Goal: Download file/media

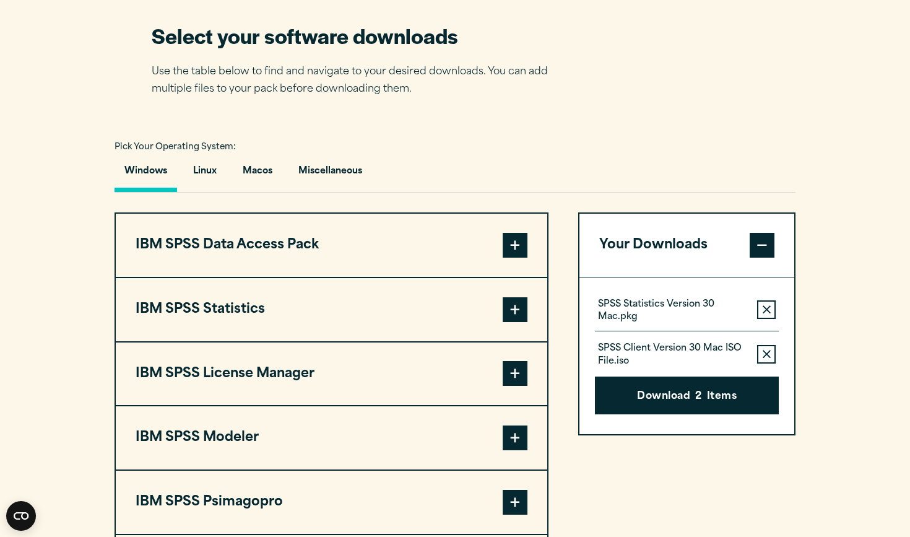
scroll to position [795, 0]
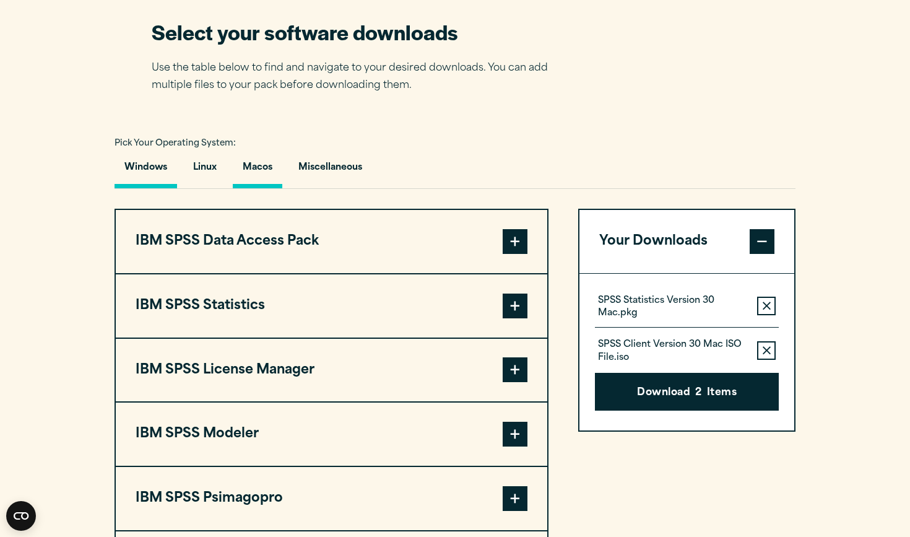
click at [275, 167] on button "Macos" at bounding box center [258, 170] width 50 height 35
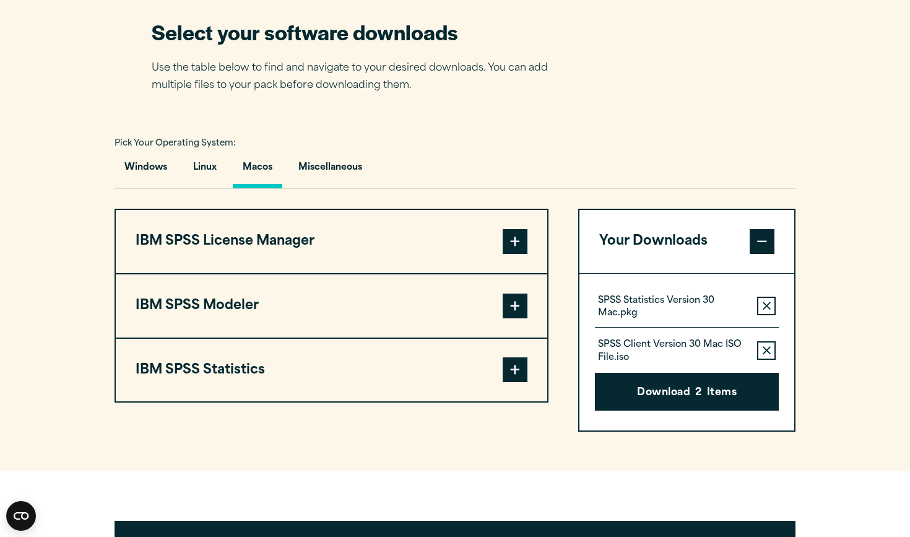
click at [384, 309] on button "IBM SPSS Modeler" at bounding box center [332, 305] width 432 height 63
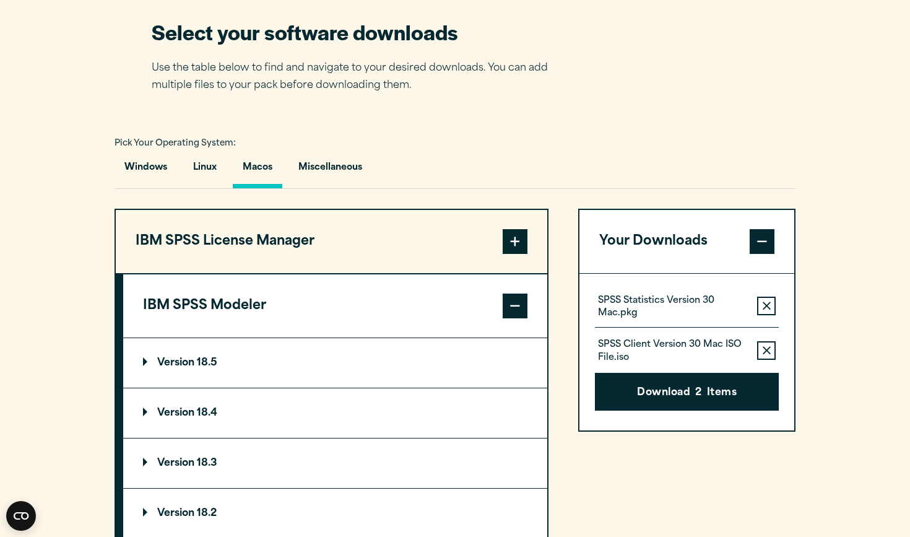
click at [486, 313] on button "IBM SPSS Modeler" at bounding box center [335, 305] width 424 height 63
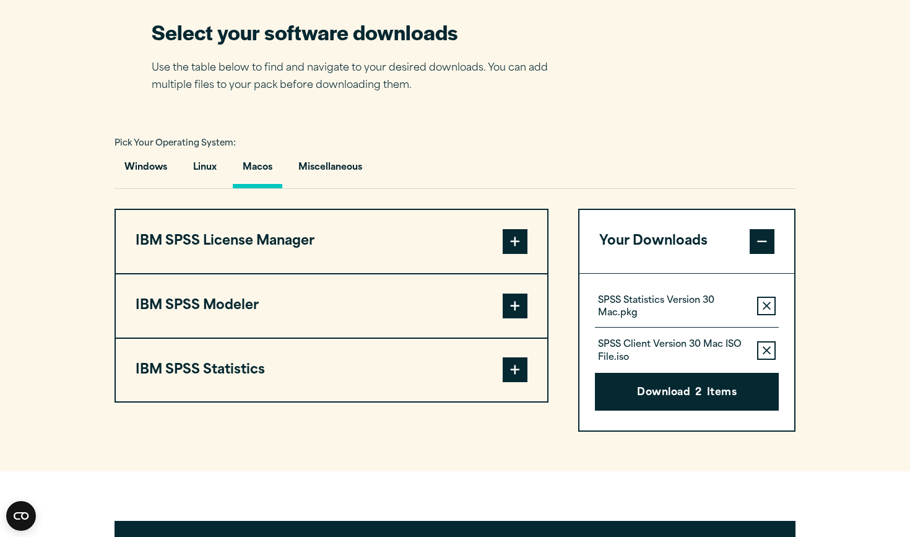
click at [421, 366] on button "IBM SPSS Statistics" at bounding box center [332, 370] width 432 height 63
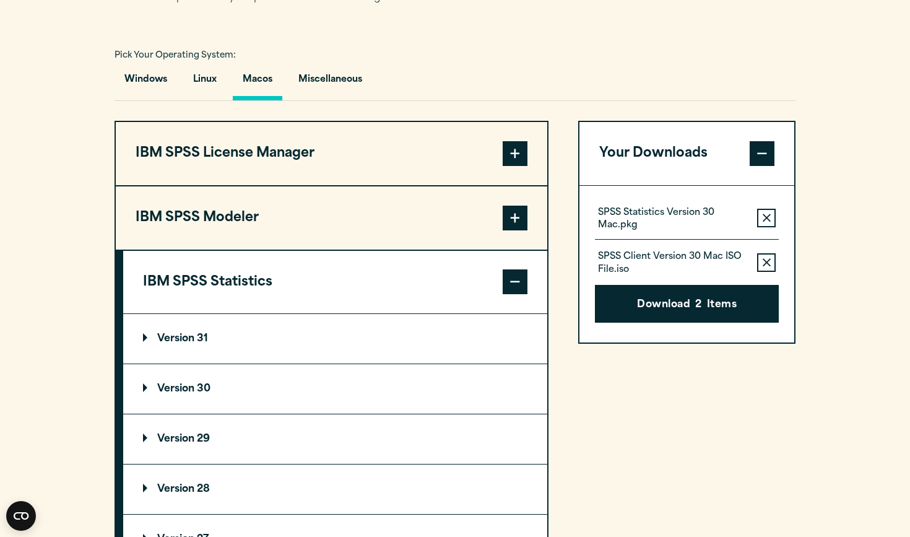
scroll to position [910, 0]
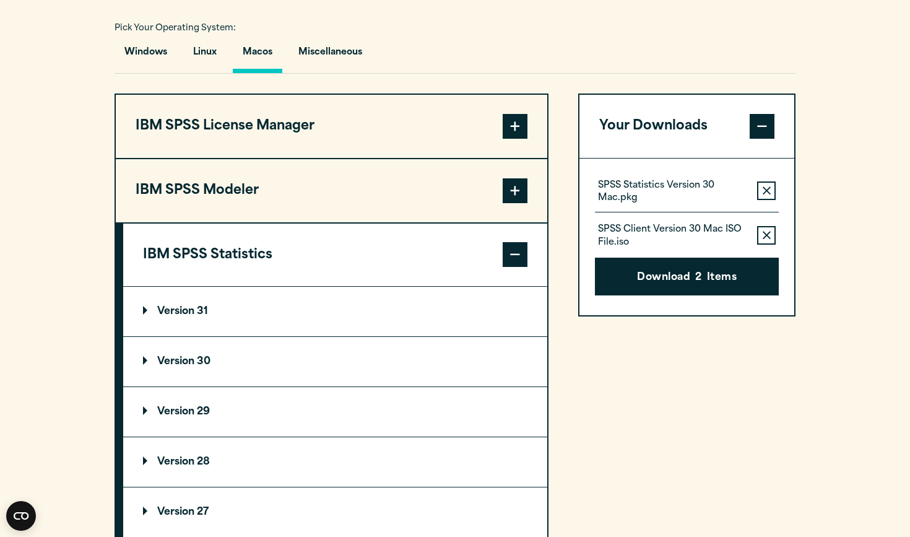
click at [190, 358] on p "Version 30" at bounding box center [177, 362] width 68 height 10
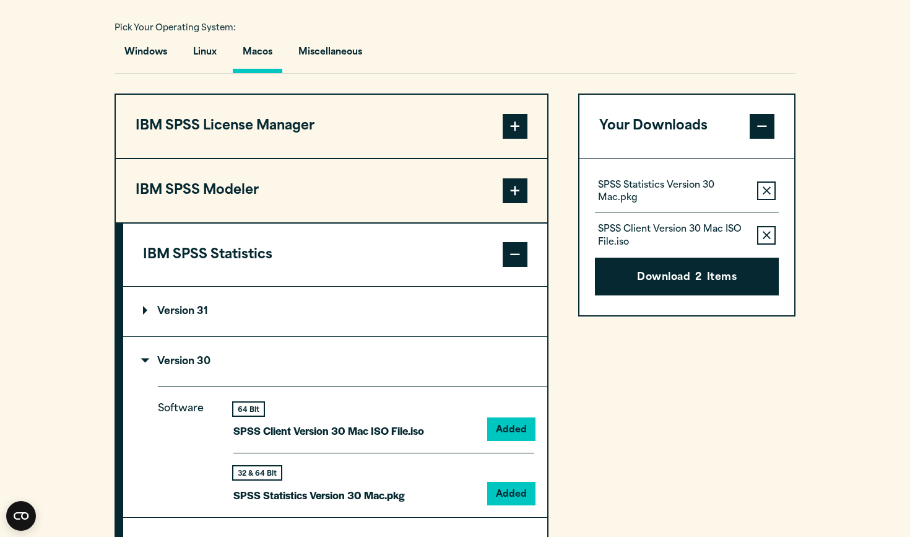
click at [773, 233] on button "Remove this item from your software download list" at bounding box center [766, 235] width 19 height 19
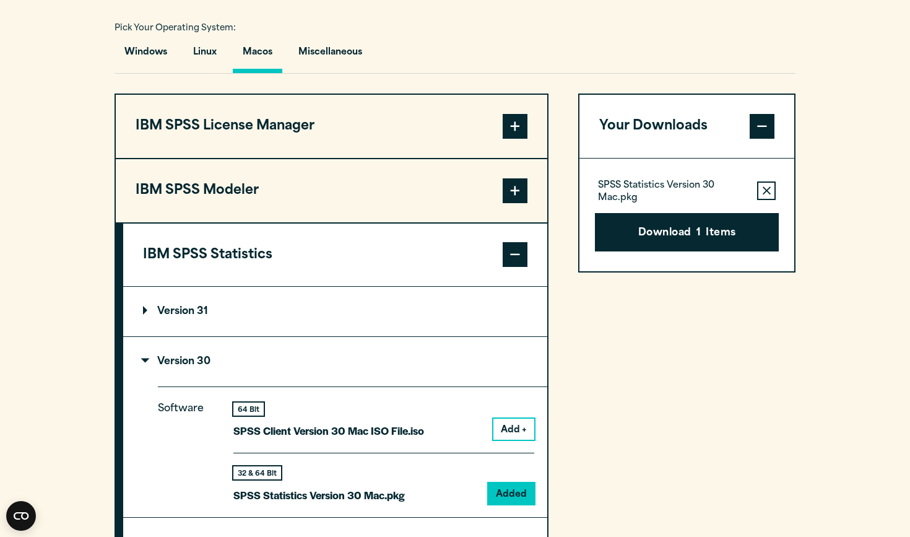
click at [768, 190] on button "Remove this item from your software download list" at bounding box center [766, 190] width 19 height 19
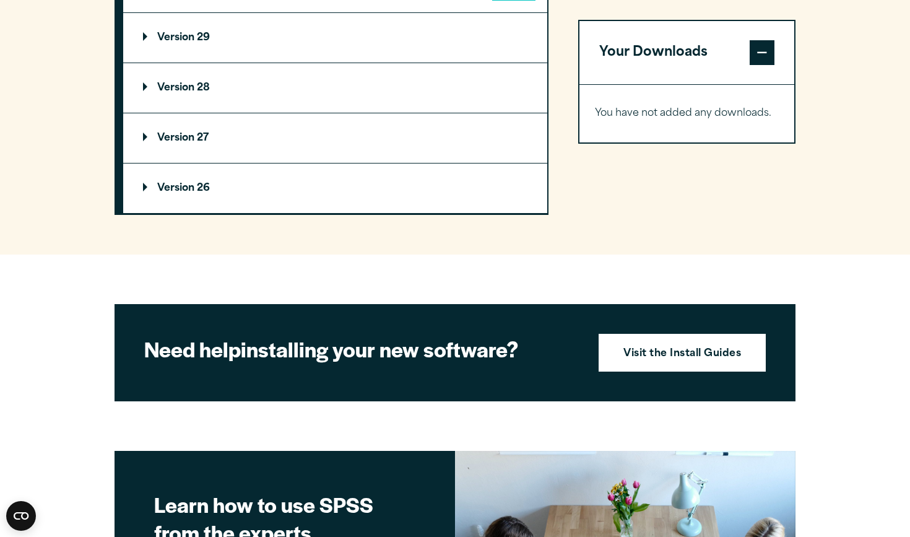
scroll to position [1428, 0]
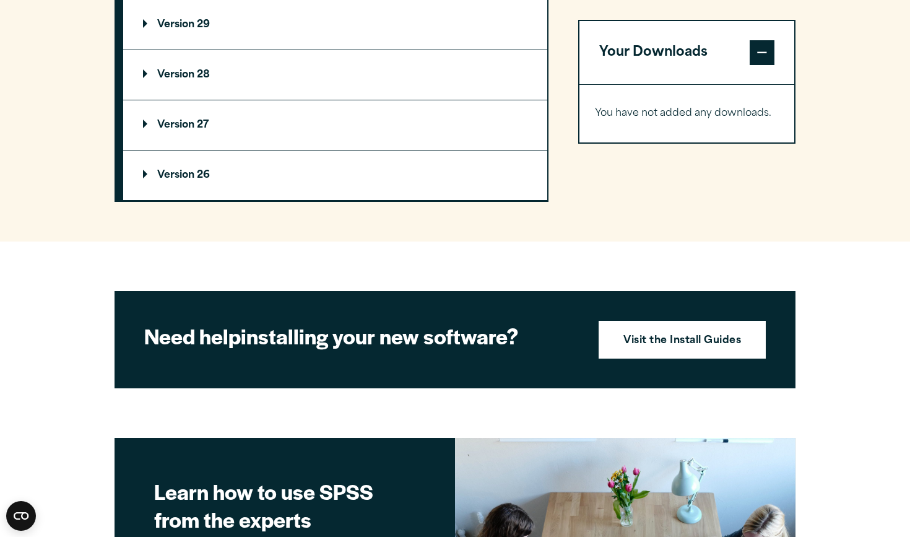
click at [284, 173] on summary "Version 26" at bounding box center [335, 176] width 424 height 50
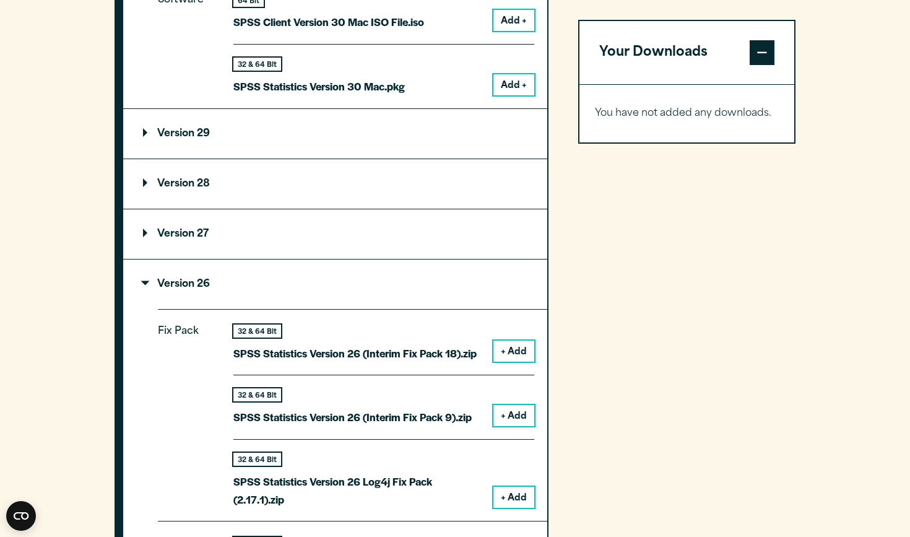
scroll to position [1316, 0]
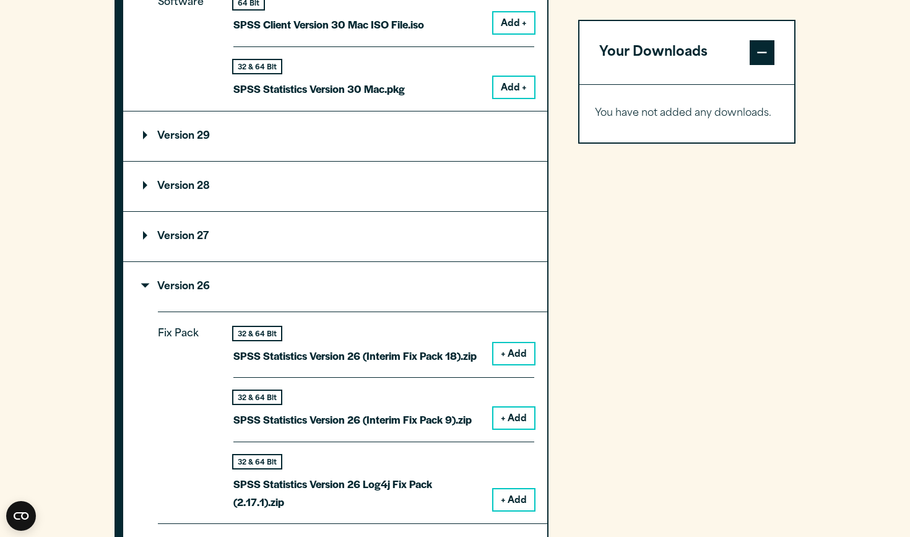
click at [382, 139] on summary "Version 29" at bounding box center [335, 136] width 424 height 50
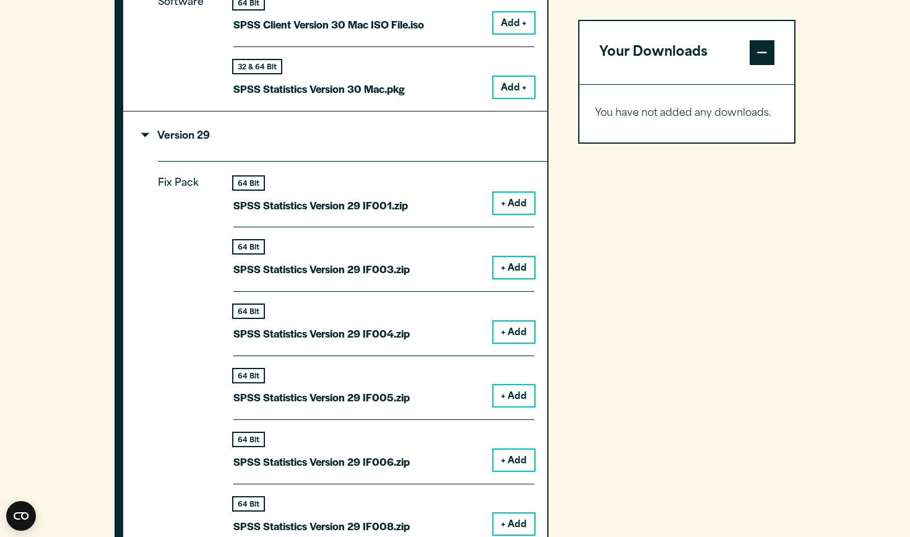
click at [382, 139] on summary "Version 29" at bounding box center [335, 136] width 424 height 50
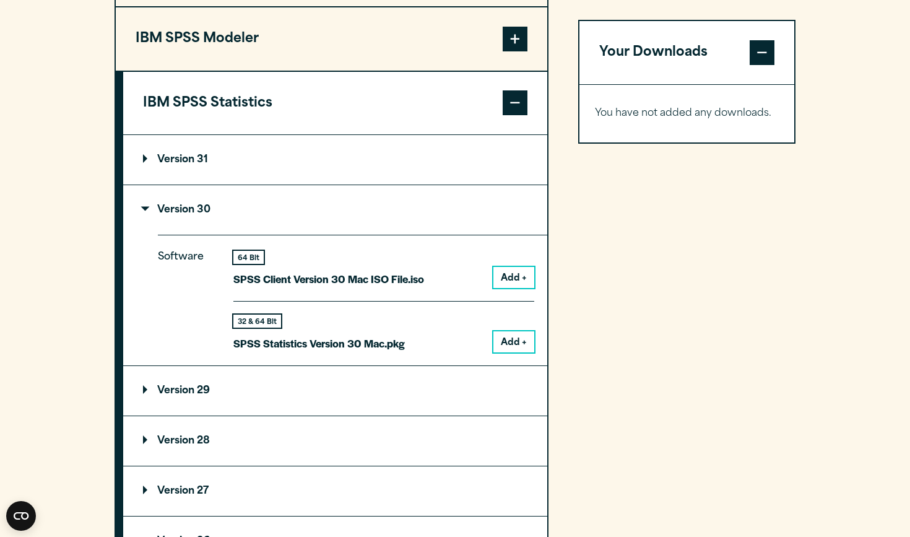
scroll to position [1058, 0]
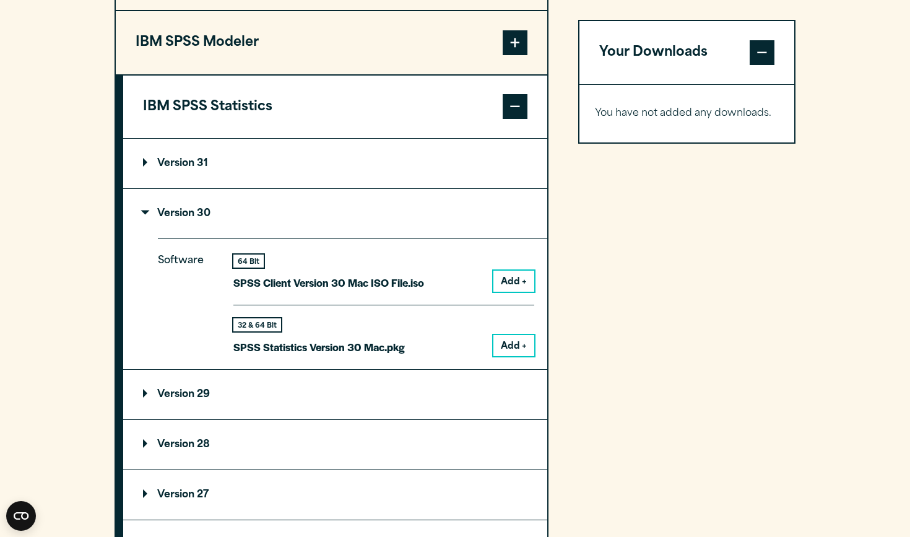
click at [180, 169] on summary "Version 31" at bounding box center [335, 164] width 424 height 50
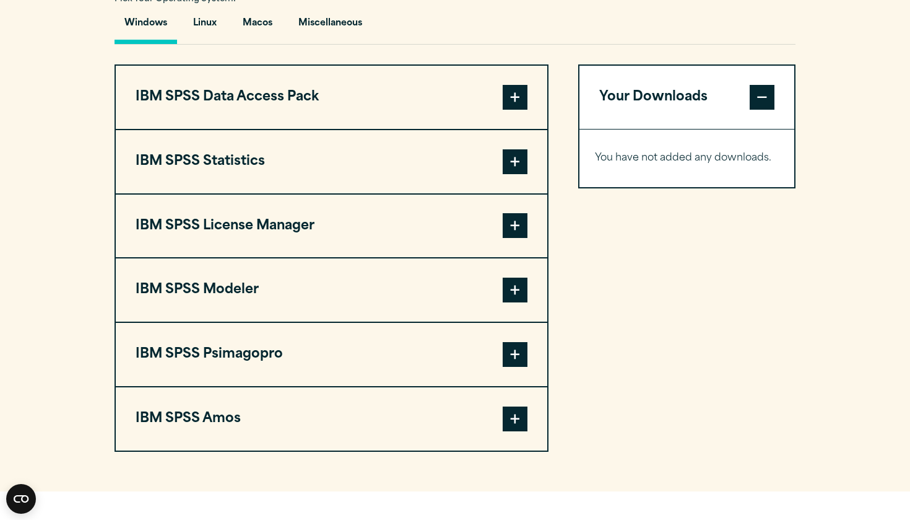
scroll to position [938, 0]
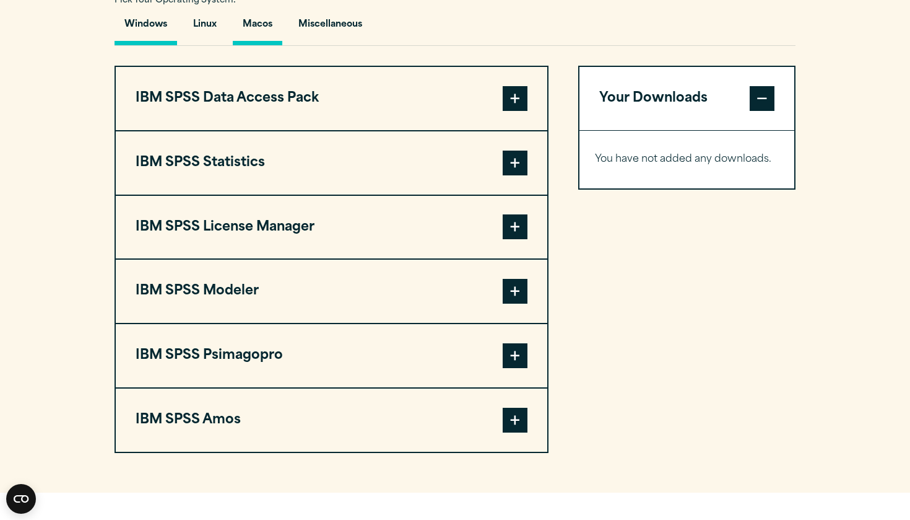
click at [259, 27] on button "Macos" at bounding box center [258, 27] width 50 height 35
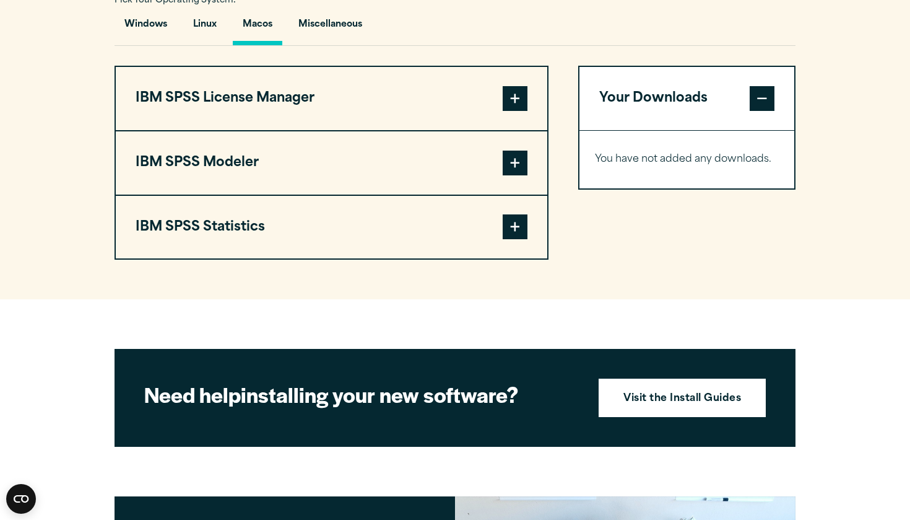
click at [520, 220] on span at bounding box center [515, 226] width 25 height 25
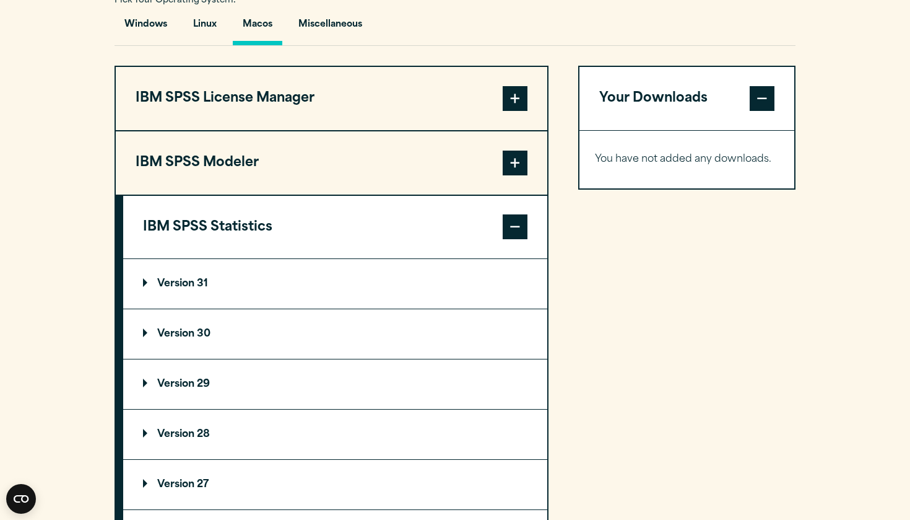
click at [262, 271] on summary "Version 31" at bounding box center [335, 284] width 424 height 50
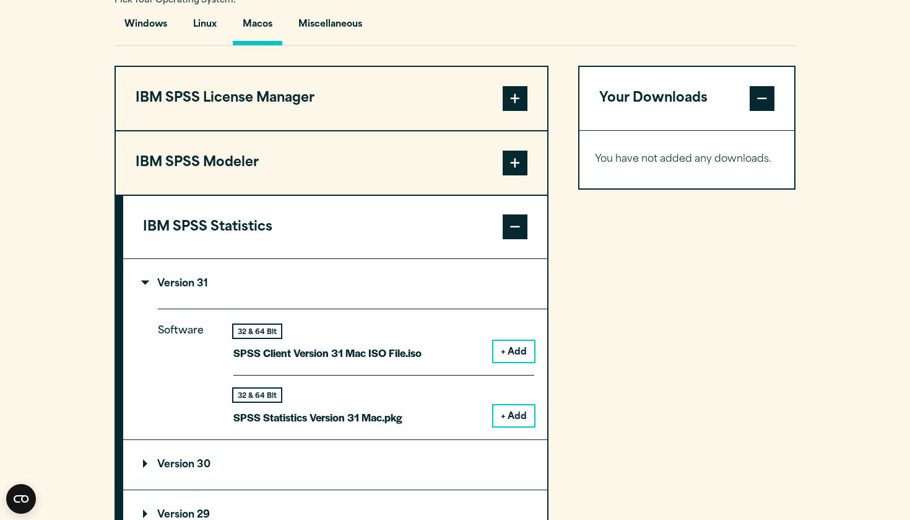
click at [514, 341] on button "+ Add" at bounding box center [514, 351] width 41 height 21
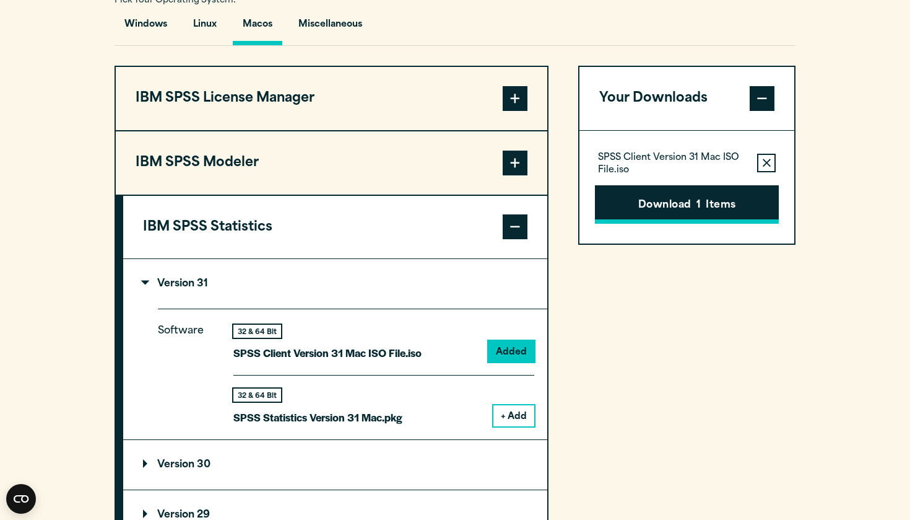
click at [704, 203] on button "Download 1 Items" at bounding box center [687, 204] width 184 height 38
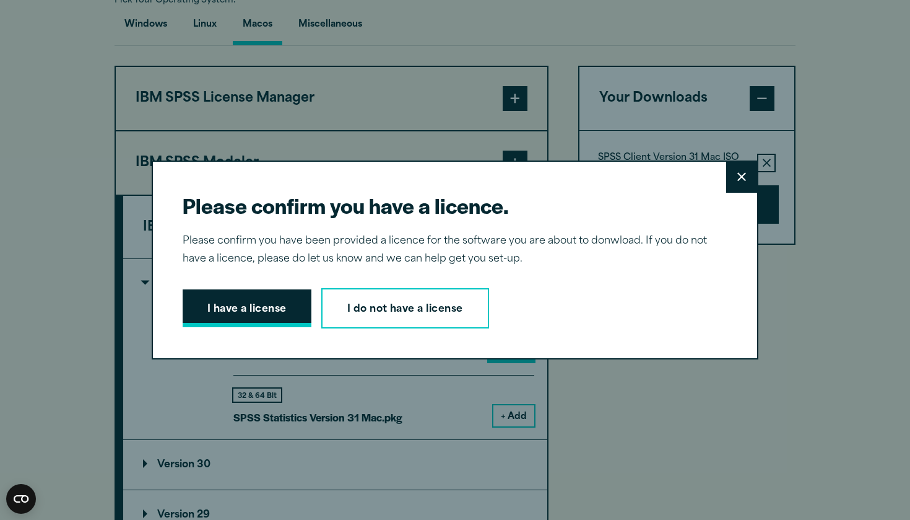
click at [252, 292] on button "I have a license" at bounding box center [247, 308] width 129 height 38
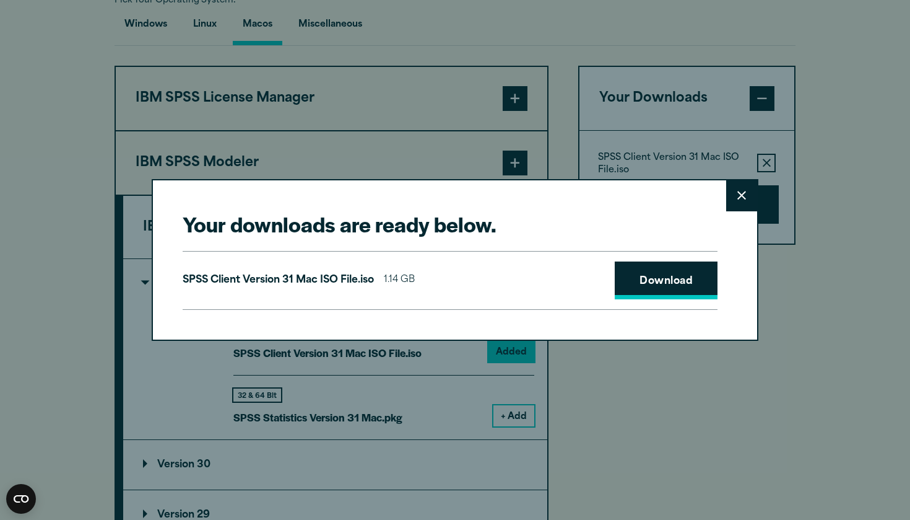
click at [656, 289] on link "Download" at bounding box center [666, 280] width 103 height 38
click at [743, 195] on icon at bounding box center [742, 195] width 9 height 9
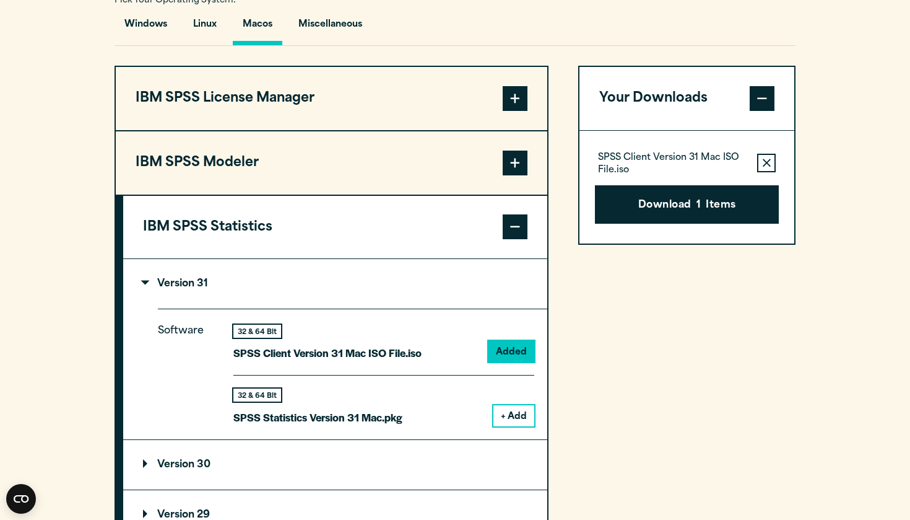
click at [514, 411] on button "+ Add" at bounding box center [514, 415] width 41 height 21
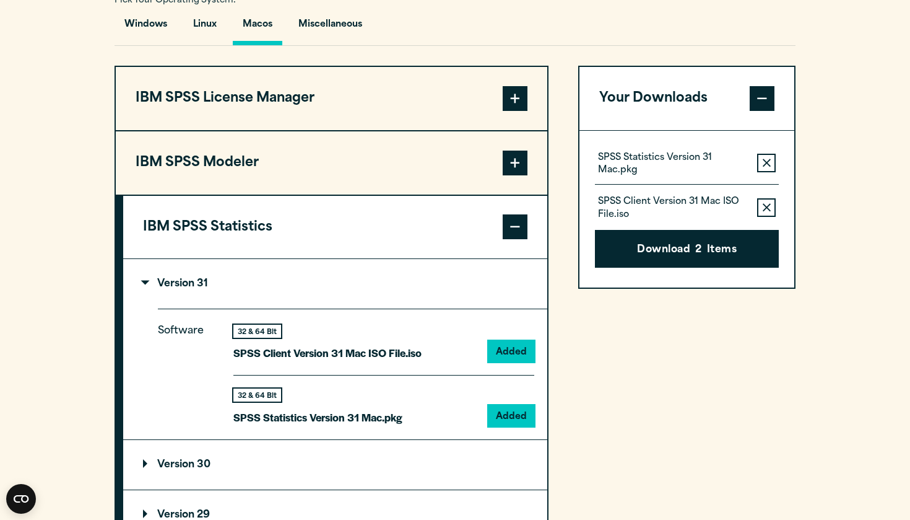
click at [769, 205] on icon "button" at bounding box center [767, 207] width 8 height 9
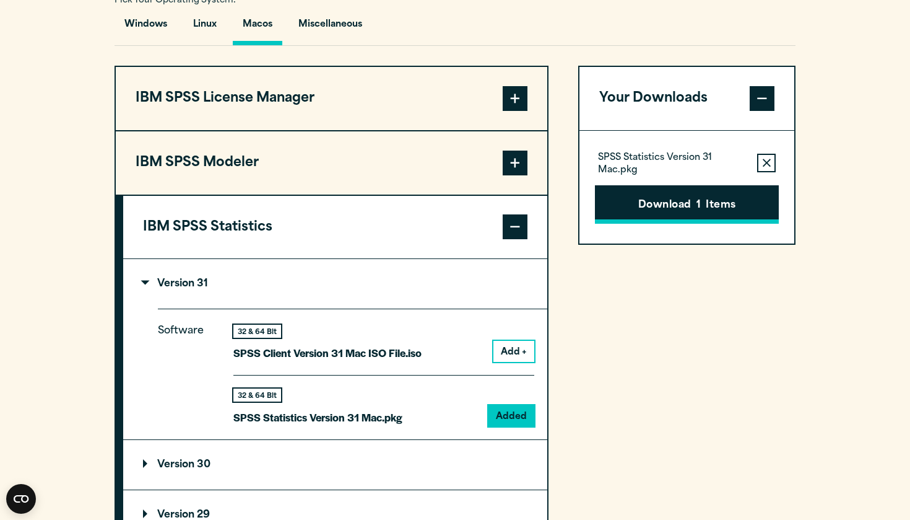
click at [700, 201] on span "1" at bounding box center [699, 206] width 4 height 16
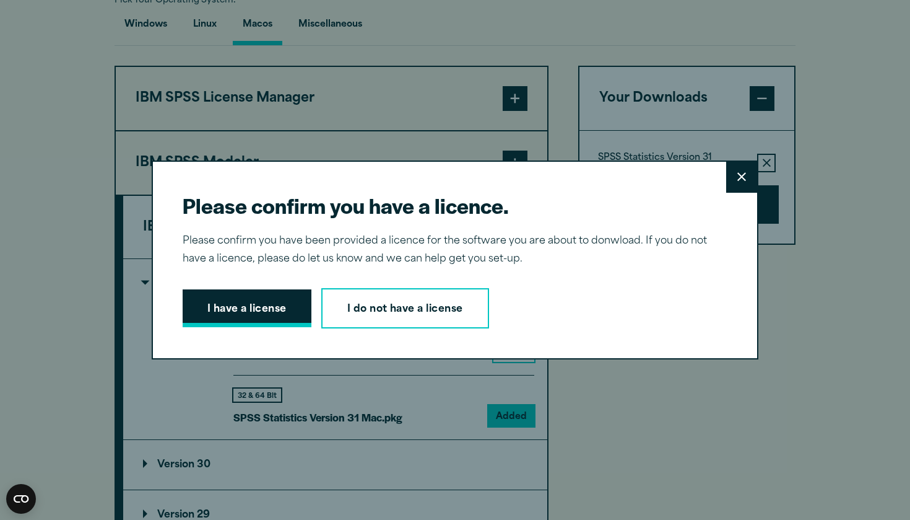
click at [276, 306] on button "I have a license" at bounding box center [247, 308] width 129 height 38
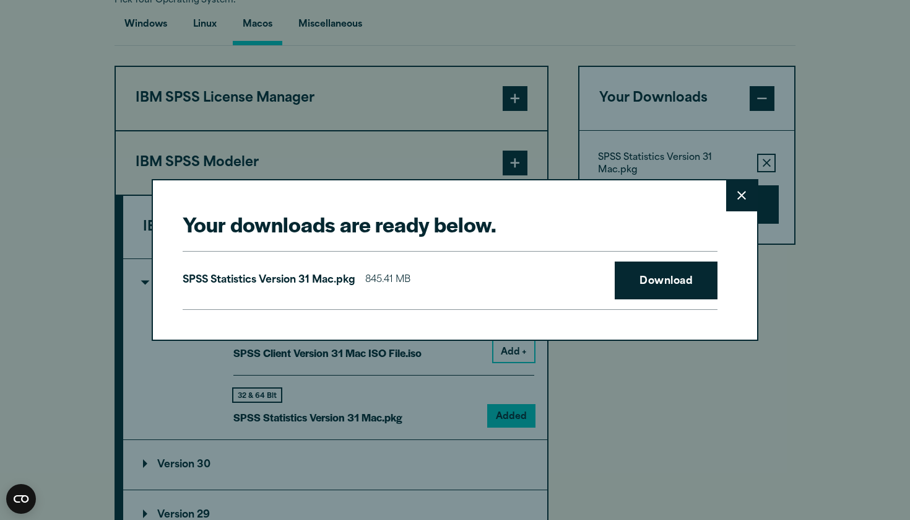
click at [650, 257] on div "SPSS Statistics Version 31 Mac.pkg 845.41 MB Download" at bounding box center [450, 280] width 535 height 59
click at [652, 268] on link "Download" at bounding box center [666, 280] width 103 height 38
click at [736, 198] on button "Close" at bounding box center [742, 195] width 31 height 31
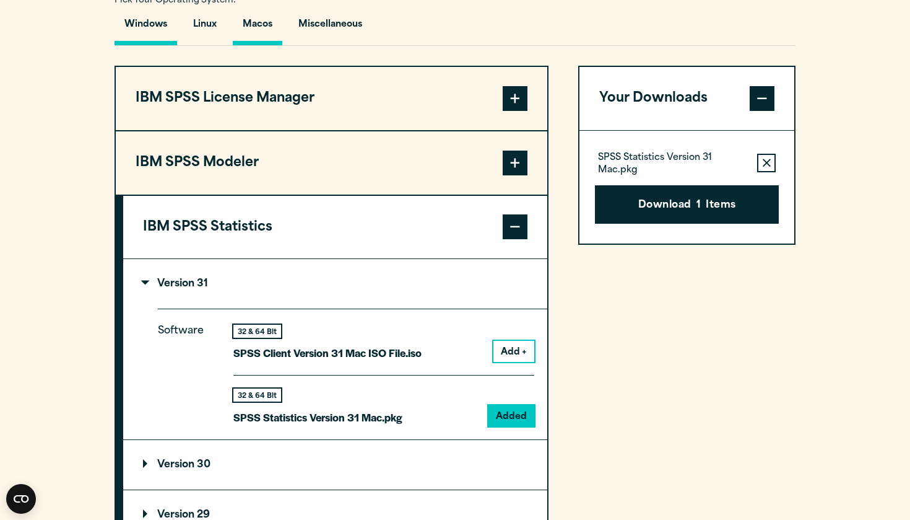
click at [160, 36] on button "Windows" at bounding box center [146, 27] width 63 height 35
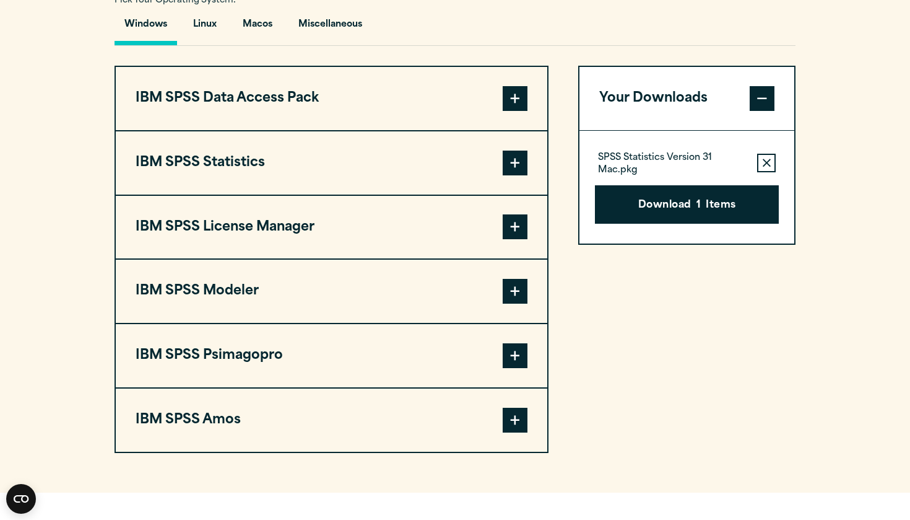
click at [515, 107] on span at bounding box center [515, 98] width 25 height 25
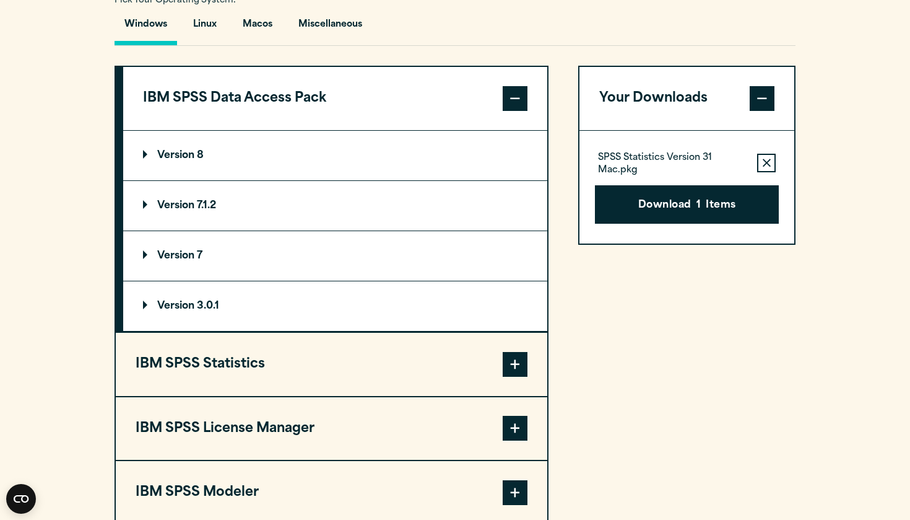
click at [494, 347] on button "IBM SPSS Statistics" at bounding box center [332, 364] width 432 height 63
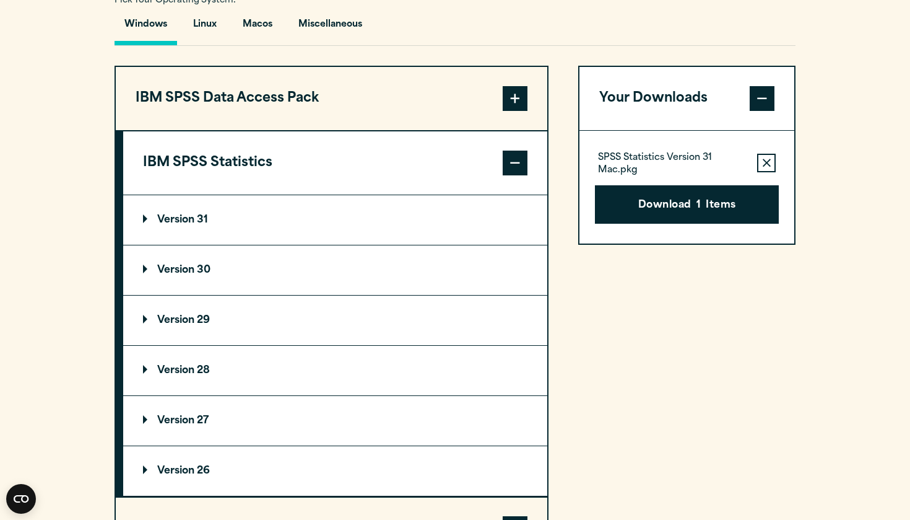
click at [201, 269] on p "Version 30" at bounding box center [177, 270] width 68 height 10
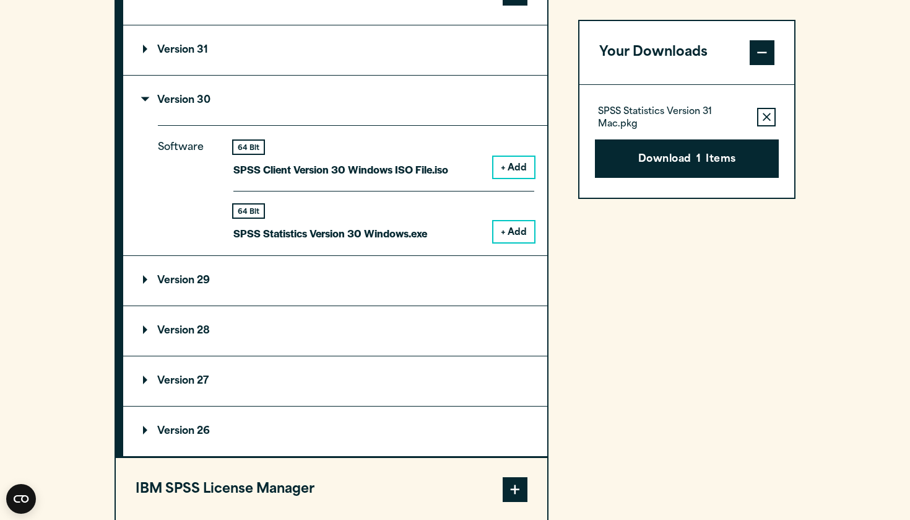
scroll to position [1108, 0]
click at [318, 271] on summary "Version 29" at bounding box center [335, 280] width 424 height 50
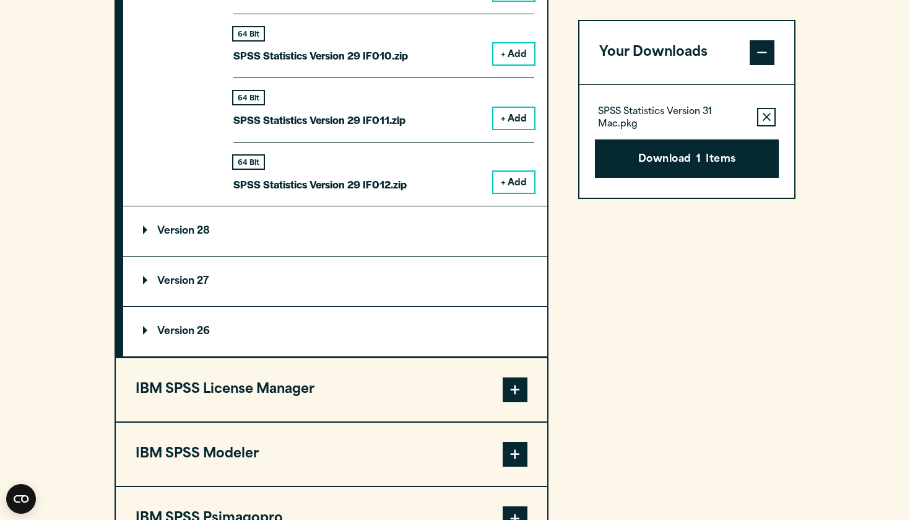
scroll to position [2175, 0]
click at [193, 328] on summary "Version 26" at bounding box center [335, 332] width 424 height 50
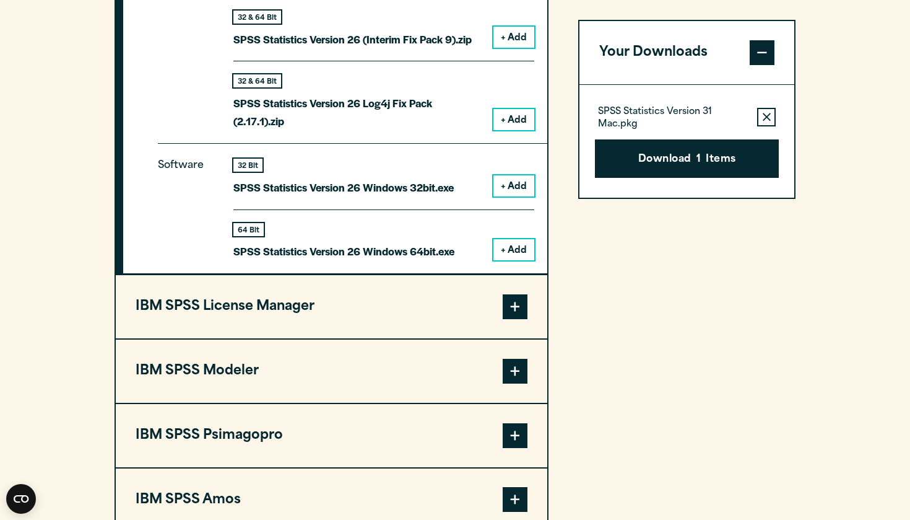
scroll to position [2666, 0]
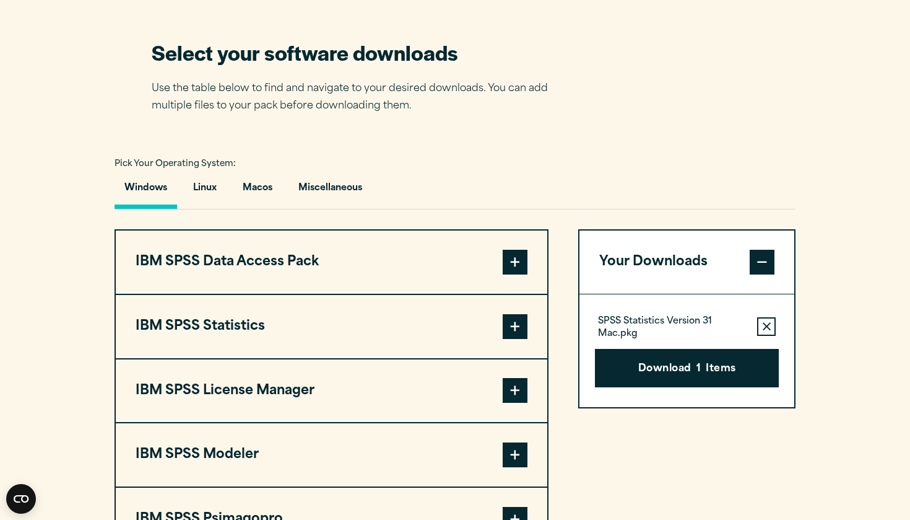
scroll to position [787, 0]
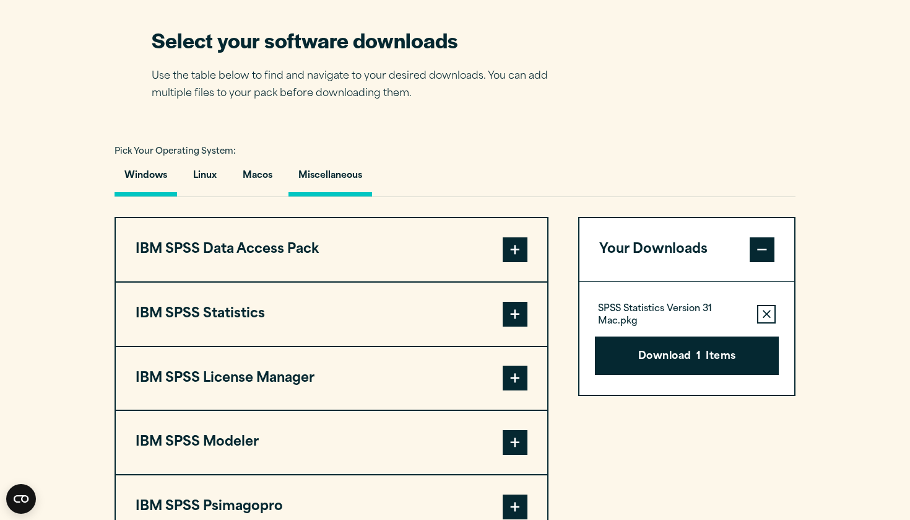
click at [318, 181] on button "Miscellaneous" at bounding box center [331, 178] width 84 height 35
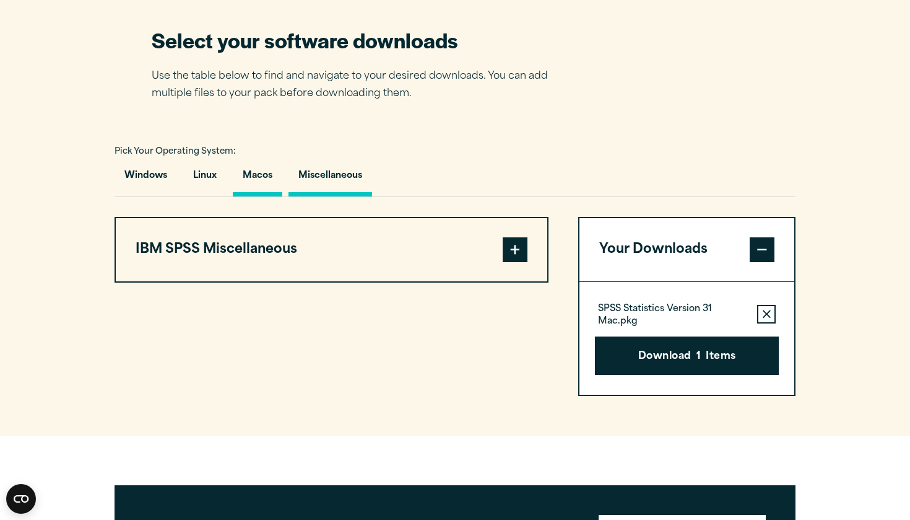
click at [265, 166] on button "Macos" at bounding box center [258, 178] width 50 height 35
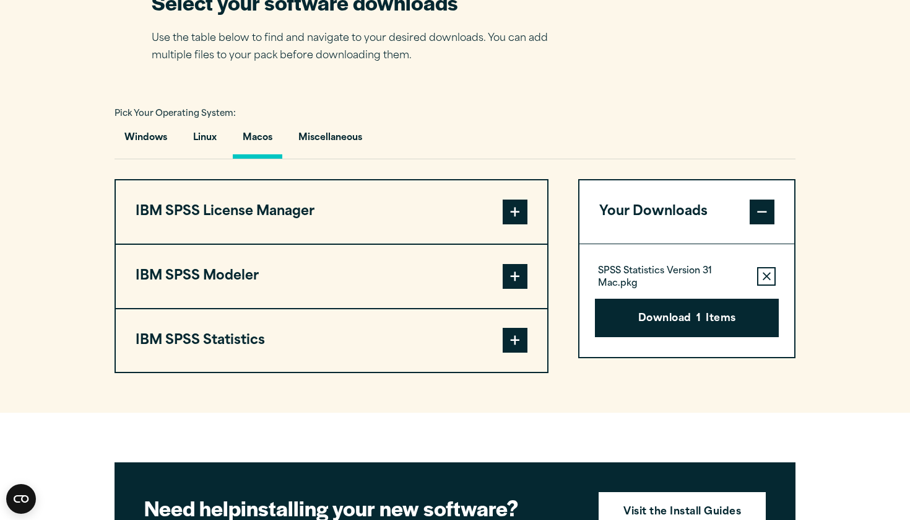
scroll to position [834, 0]
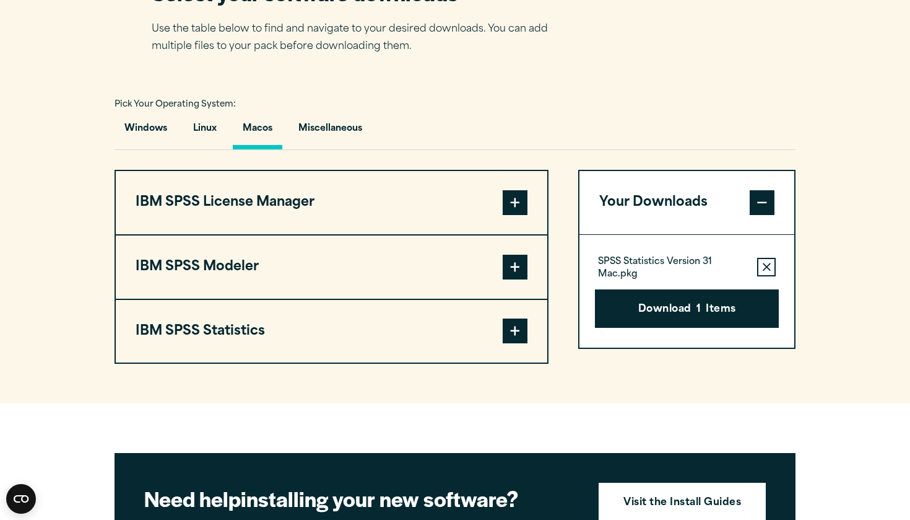
click at [508, 330] on span at bounding box center [515, 330] width 25 height 25
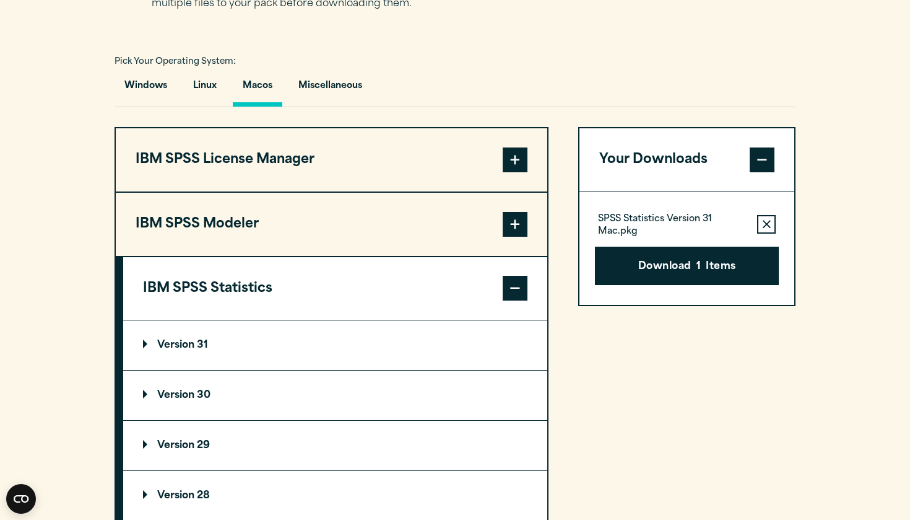
scroll to position [876, 0]
click at [150, 391] on p "Version 30" at bounding box center [177, 396] width 68 height 10
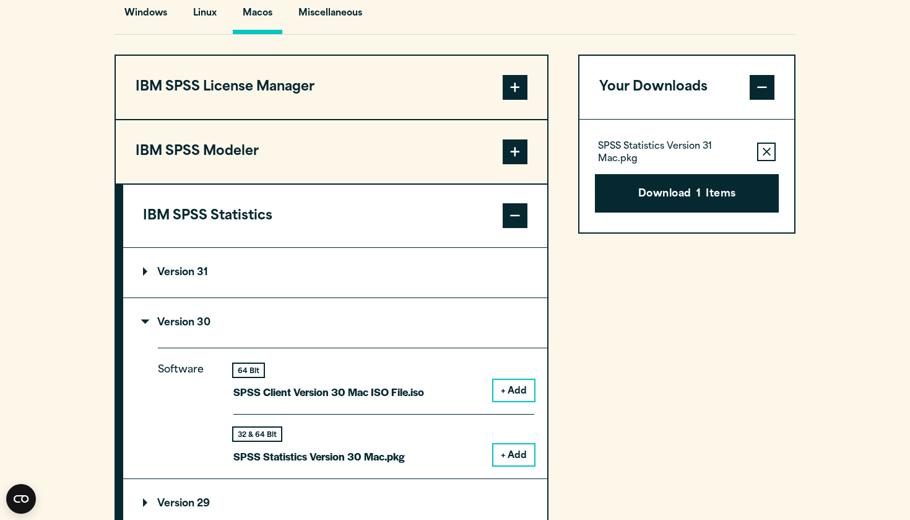
scroll to position [953, 0]
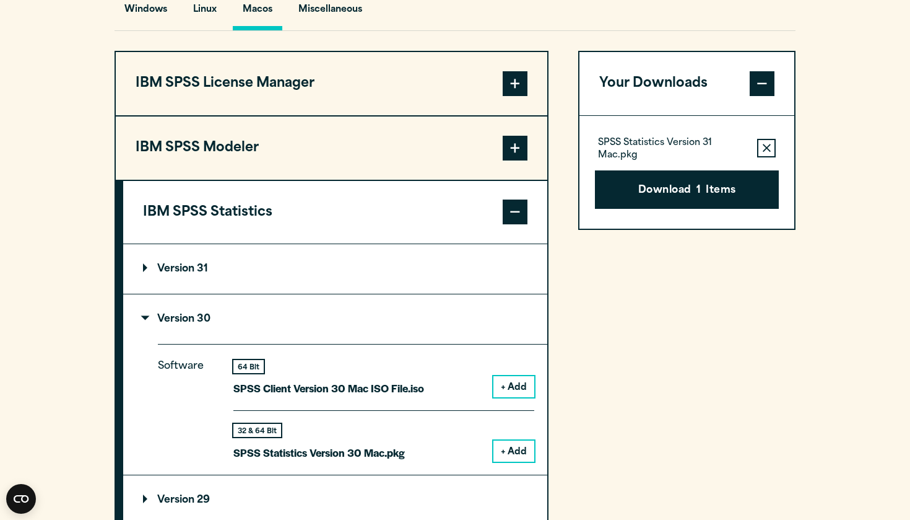
click at [764, 144] on icon "button" at bounding box center [767, 148] width 8 height 9
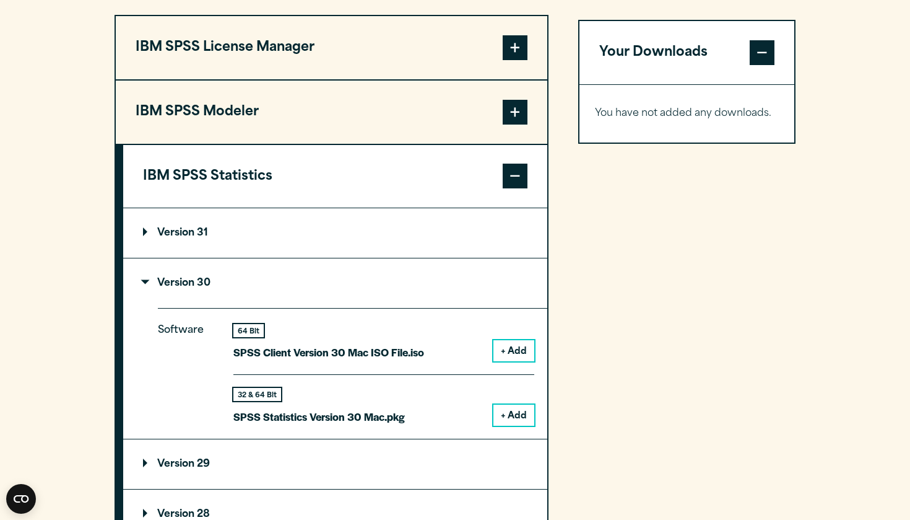
scroll to position [989, 0]
click at [523, 340] on button "+ Add" at bounding box center [514, 350] width 41 height 21
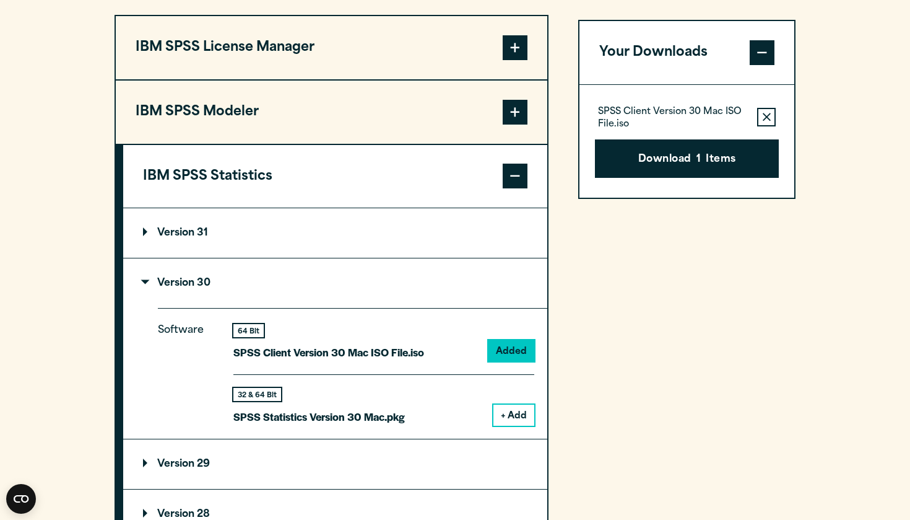
click at [505, 404] on button "+ Add" at bounding box center [514, 414] width 41 height 21
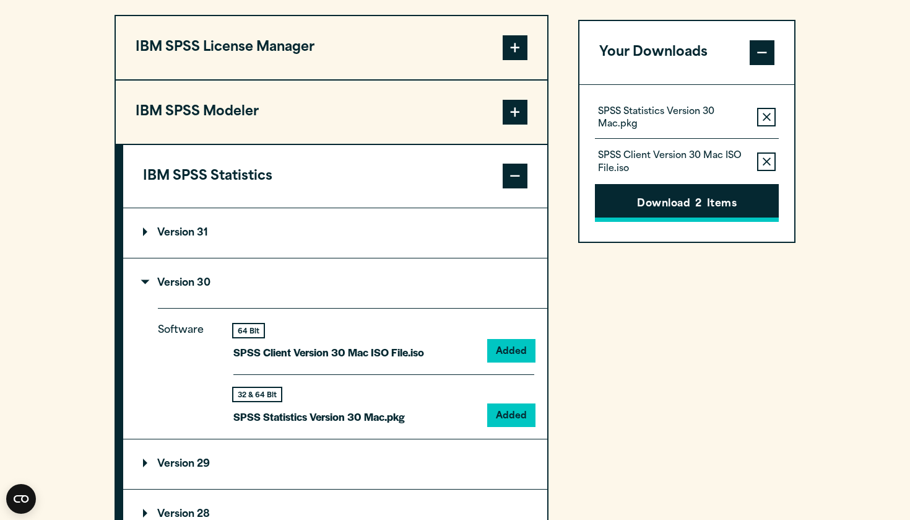
click at [658, 189] on button "Download 2 Items" at bounding box center [687, 203] width 184 height 38
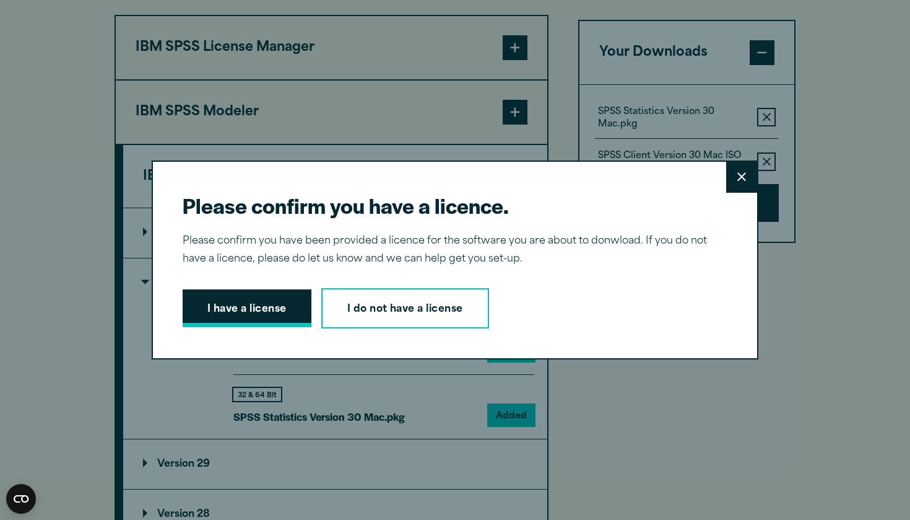
click at [253, 299] on button "I have a license" at bounding box center [247, 308] width 129 height 38
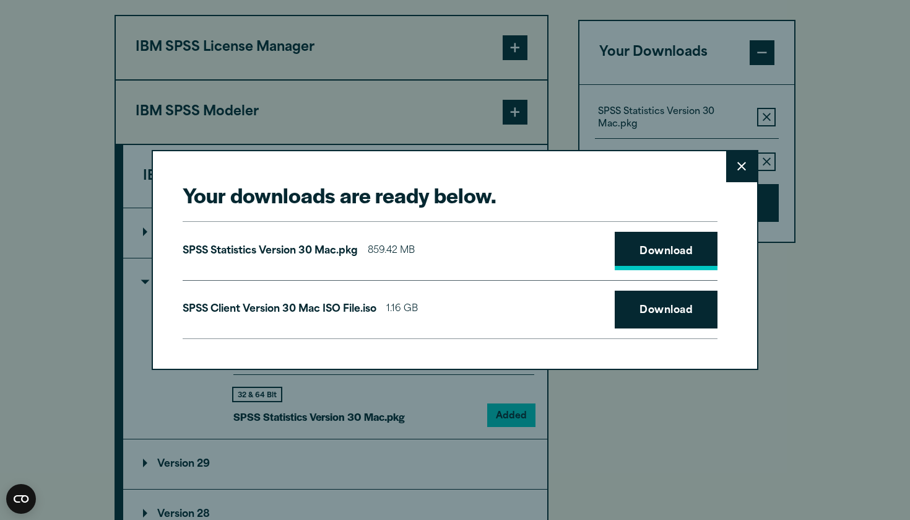
click at [669, 234] on link "Download" at bounding box center [666, 251] width 103 height 38
click at [644, 297] on link "Download" at bounding box center [666, 309] width 103 height 38
click at [674, 465] on div "Your downloads are ready below. Close SPSS Statistics Version 30 Mac.pkg 859.42…" at bounding box center [455, 260] width 910 height 520
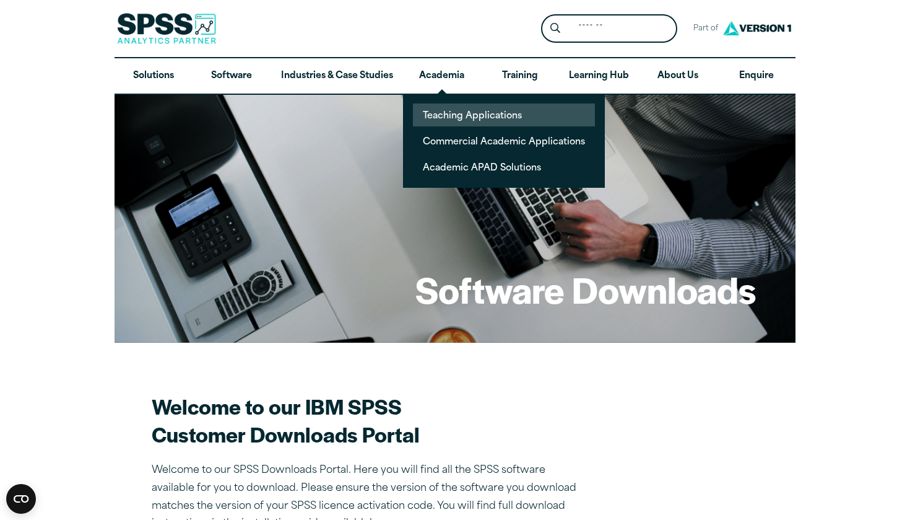
scroll to position [0, 0]
